Goal: Transaction & Acquisition: Purchase product/service

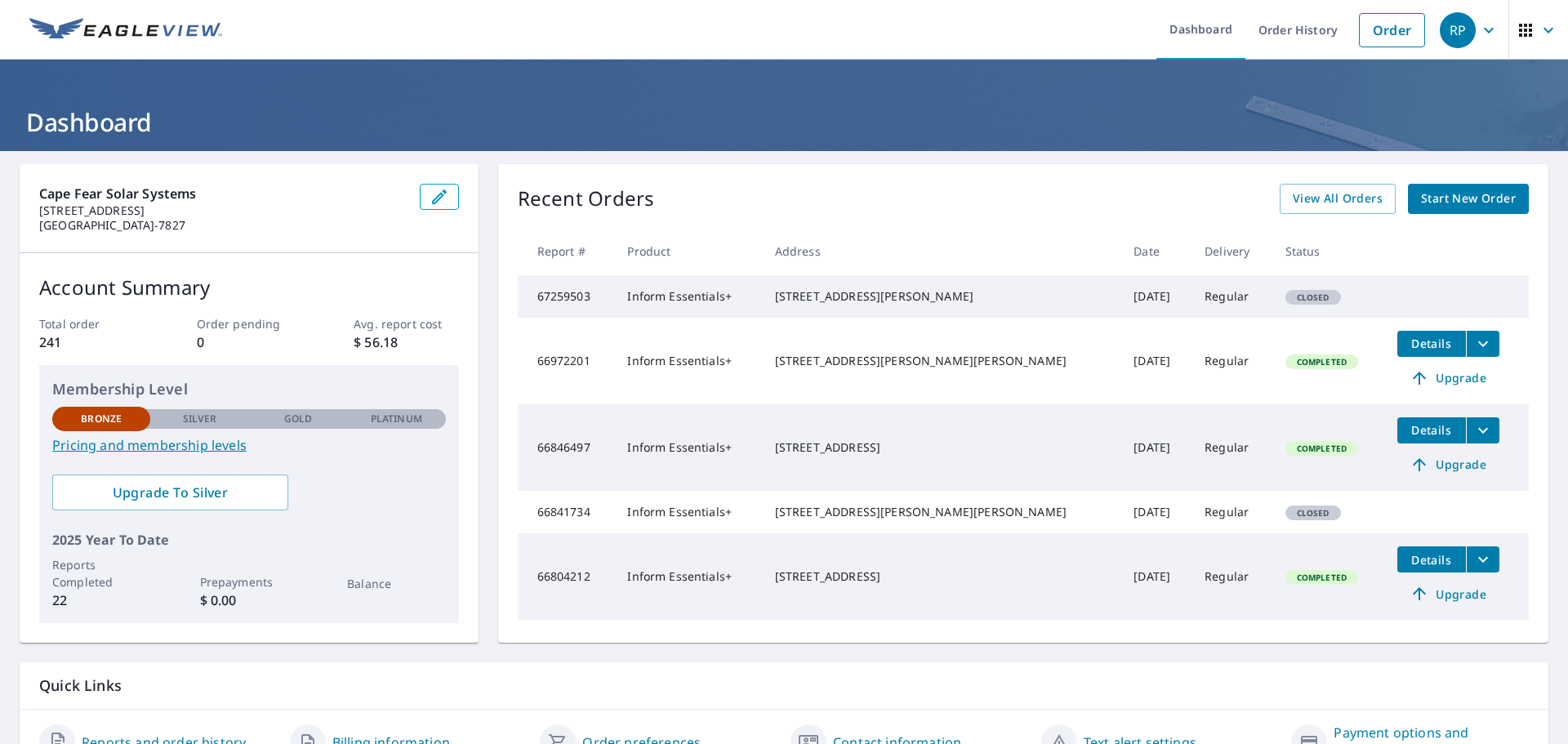
click at [1459, 201] on span "Start New Order" at bounding box center [1468, 199] width 95 height 21
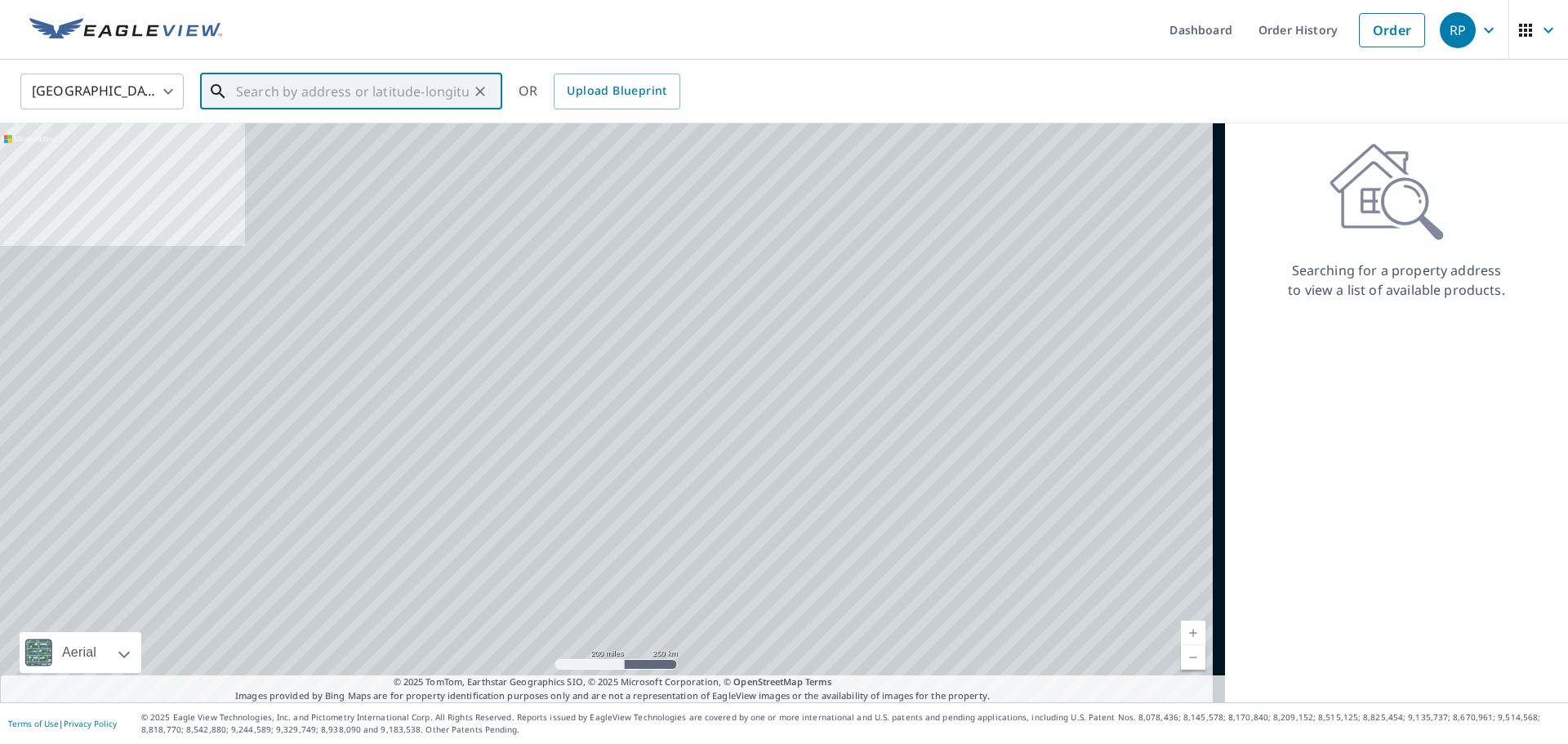
click at [441, 97] on input "text" at bounding box center [351, 91] width 232 height 46
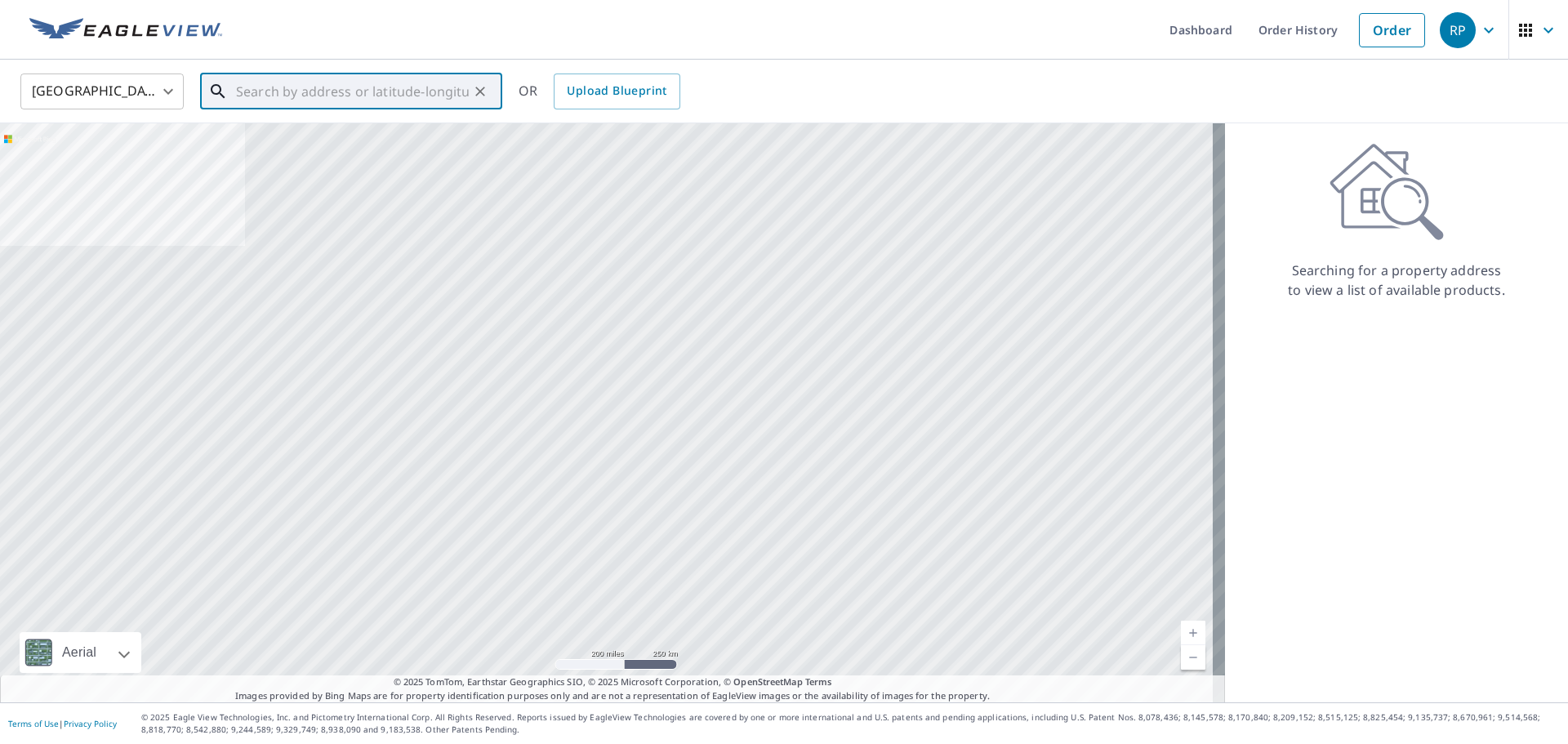
paste input "1830 [GEOGRAPHIC_DATA], [GEOGRAPHIC_DATA]"
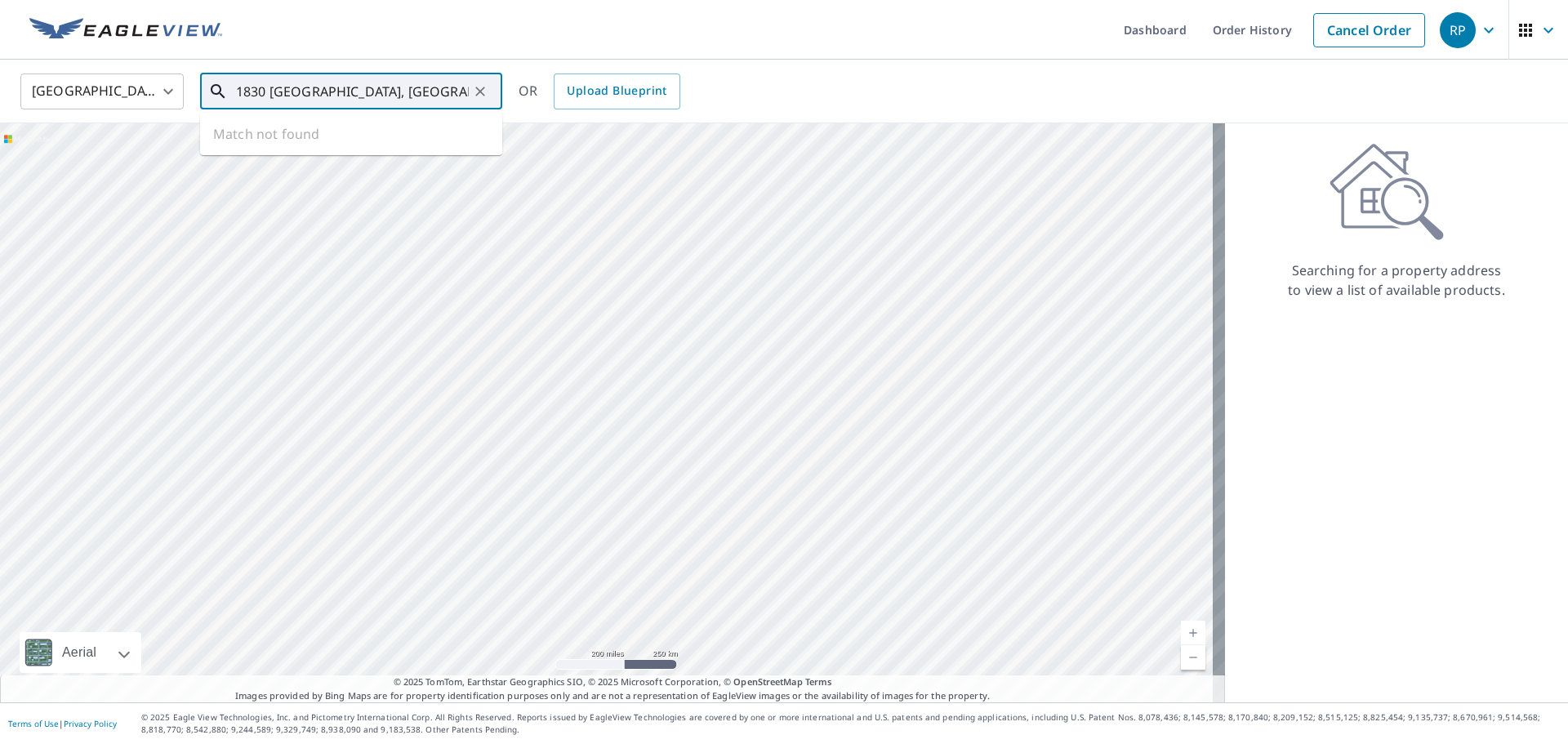
scroll to position [0, 72]
click at [387, 134] on span "1830 Skipping Stone Dr" at bounding box center [361, 139] width 256 height 20
type input "1830 [GEOGRAPHIC_DATA]"
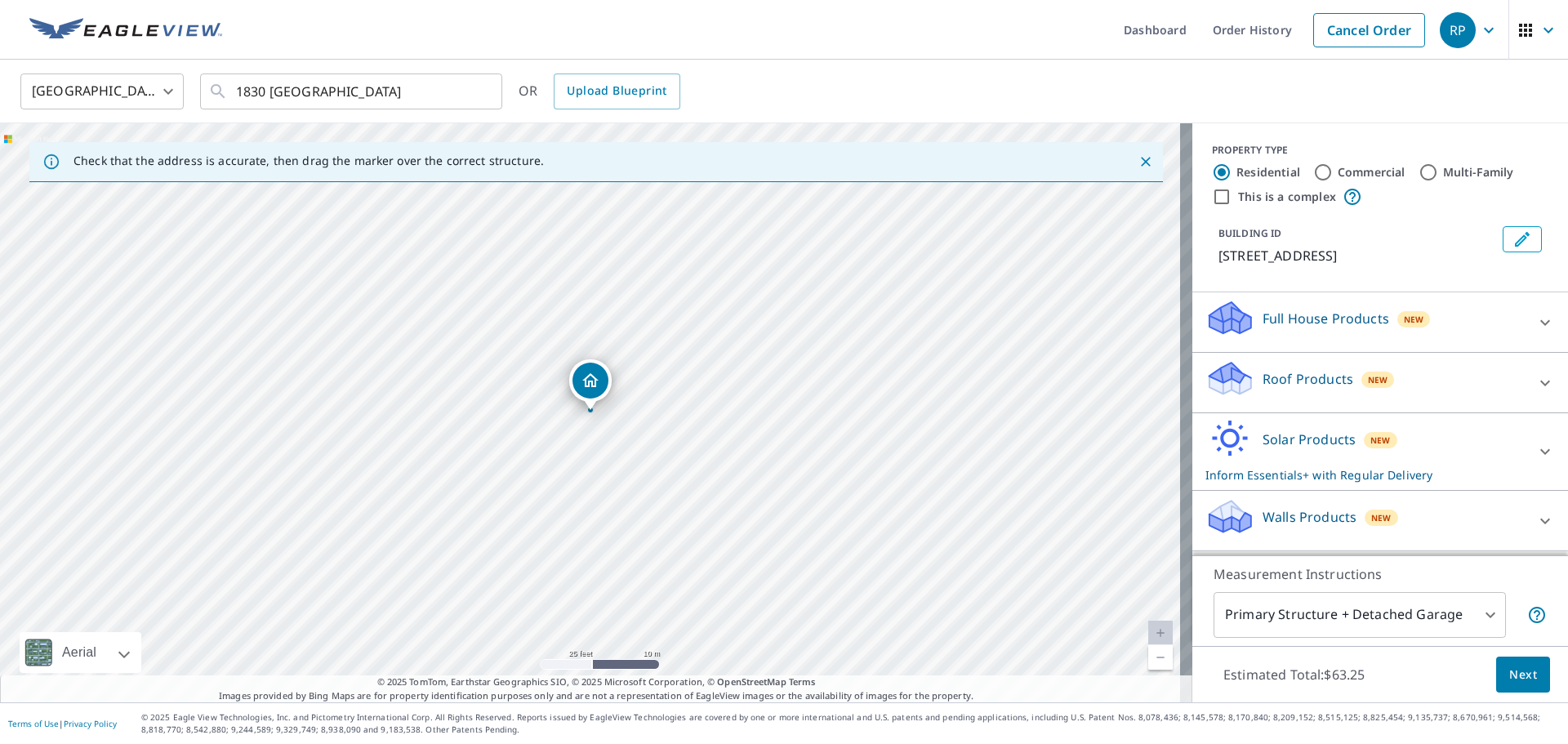
scroll to position [16, 0]
click at [1461, 463] on div "Solar Products New Inform Essentials+ with Regular Delivery" at bounding box center [1365, 452] width 320 height 63
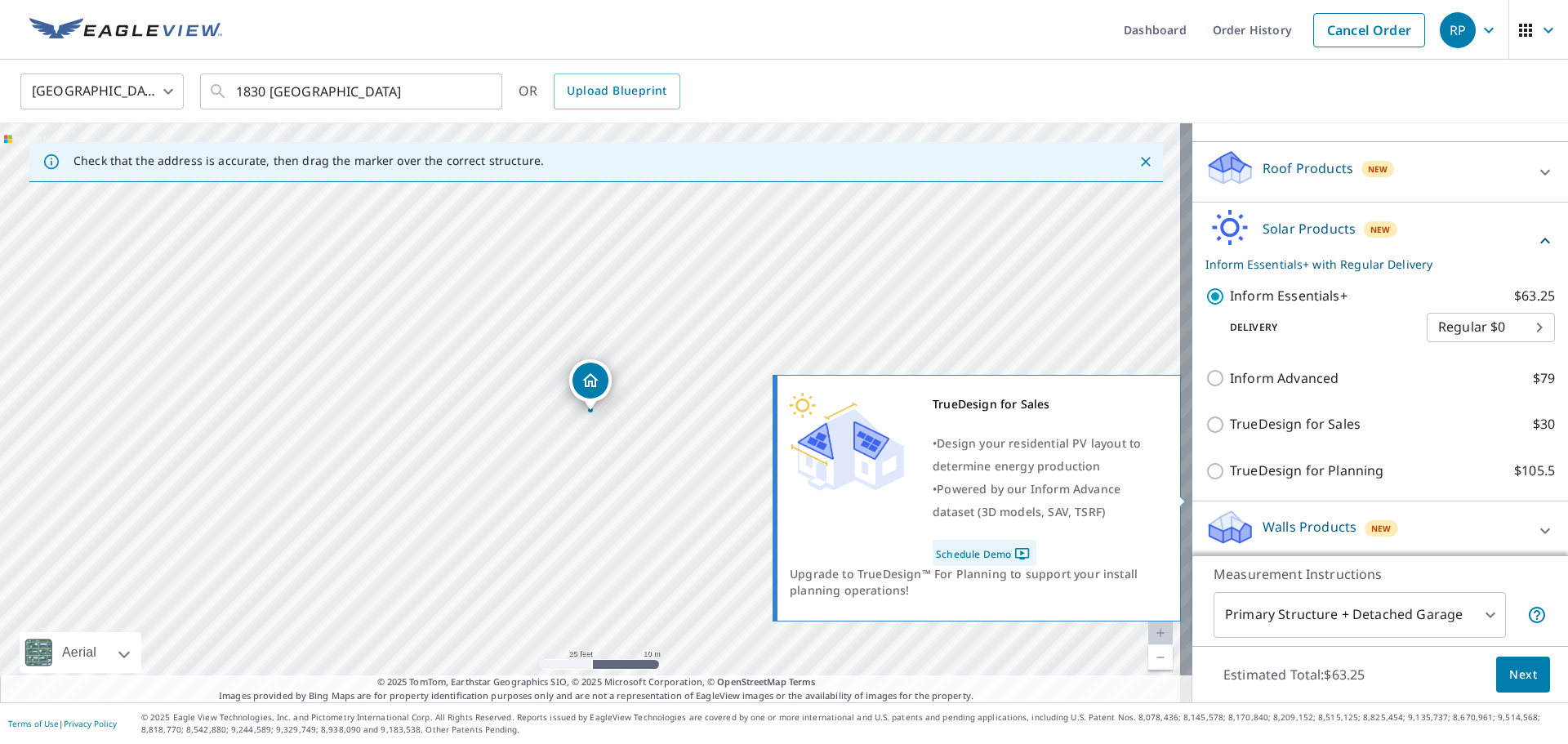
scroll to position [237, 0]
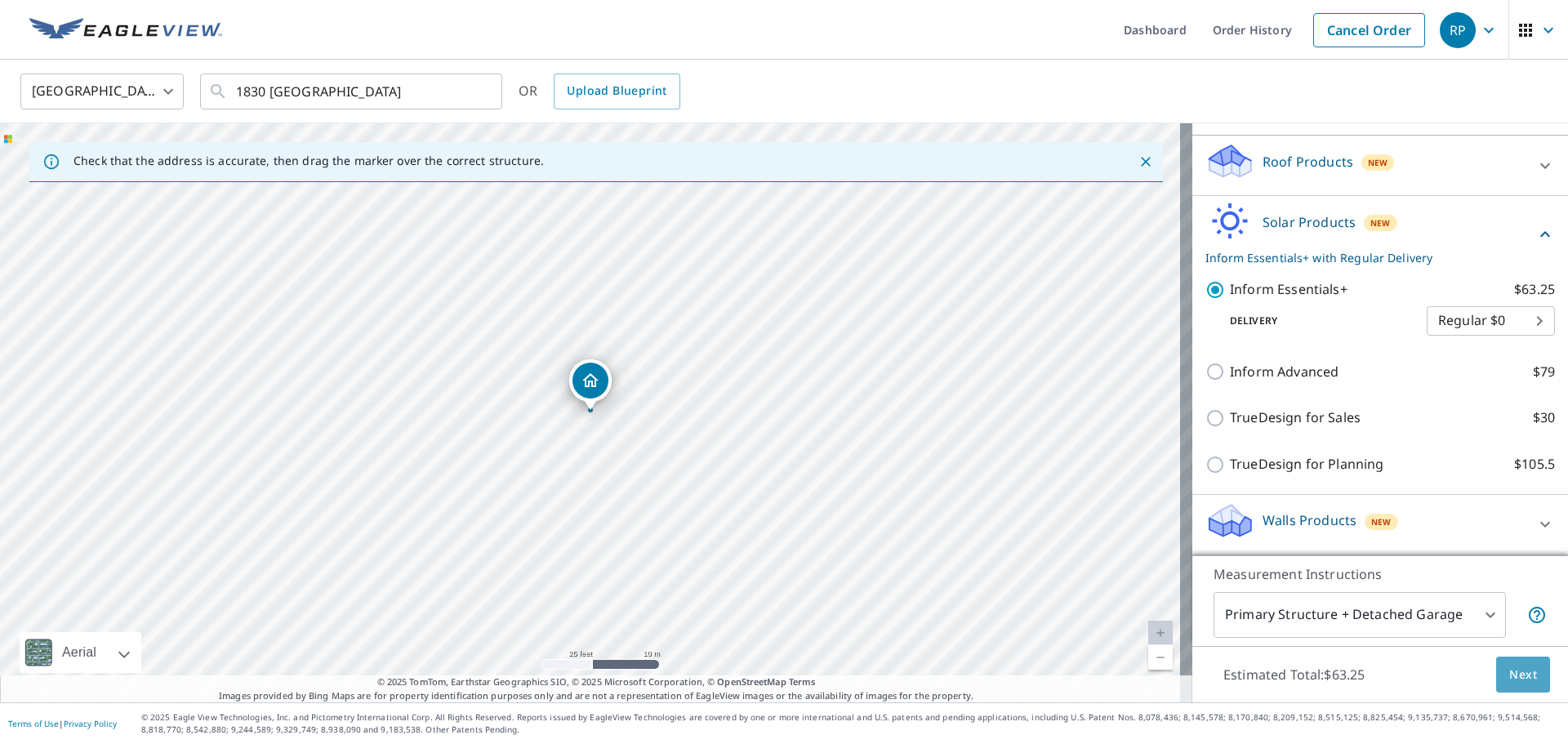
click at [1509, 667] on span "Next" at bounding box center [1522, 675] width 27 height 21
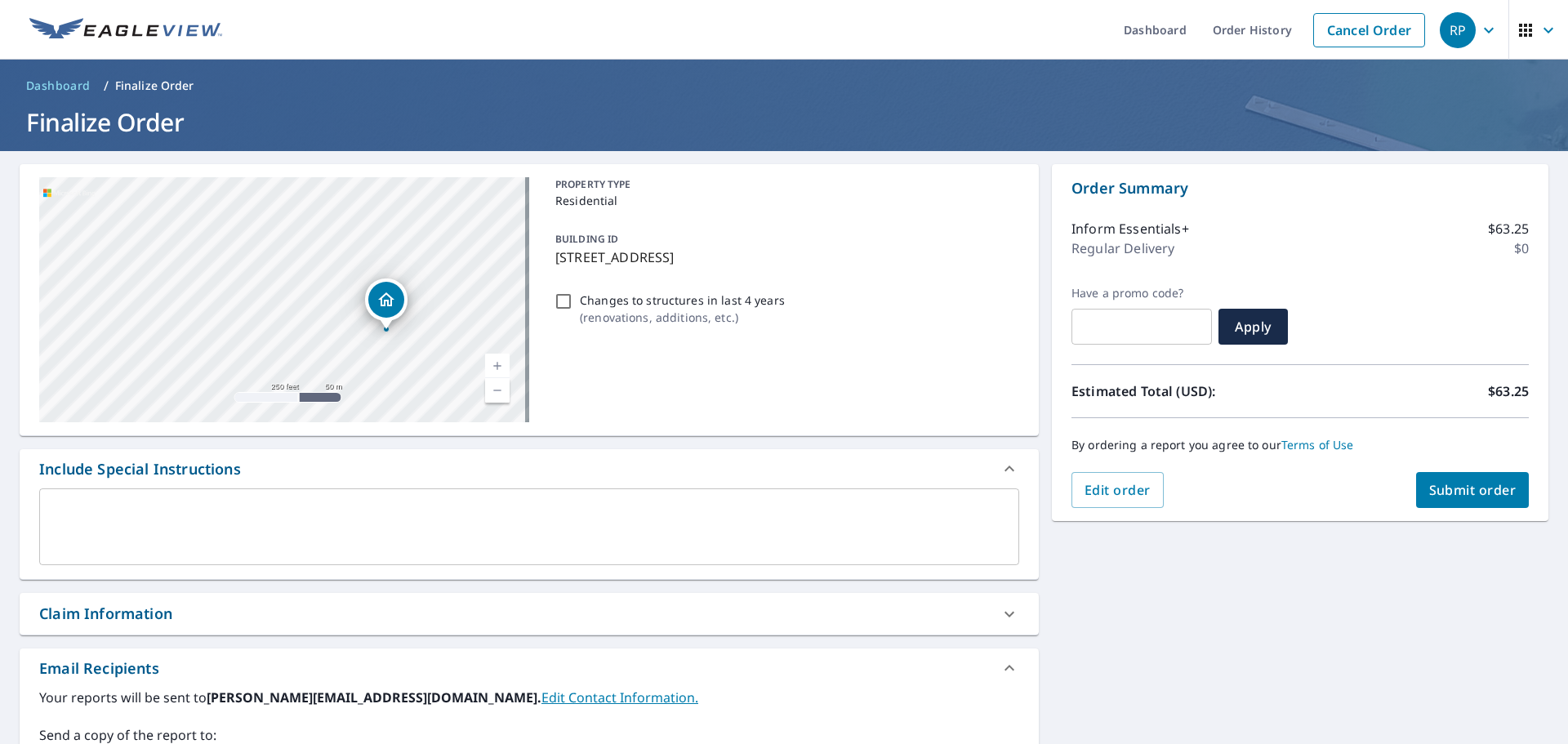
click at [1436, 495] on span "Submit order" at bounding box center [1472, 491] width 87 height 18
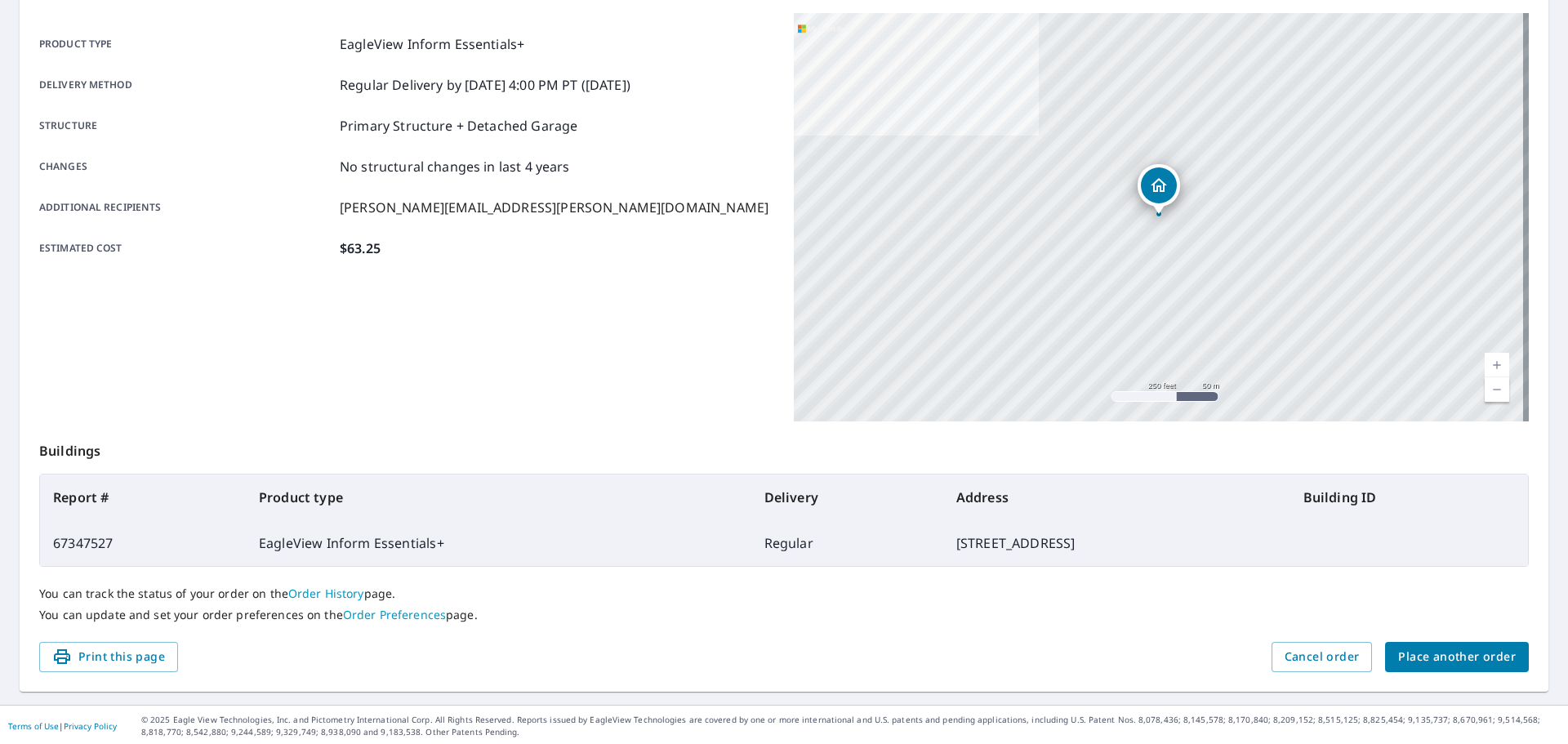
scroll to position [217, 0]
